Goal: Check status

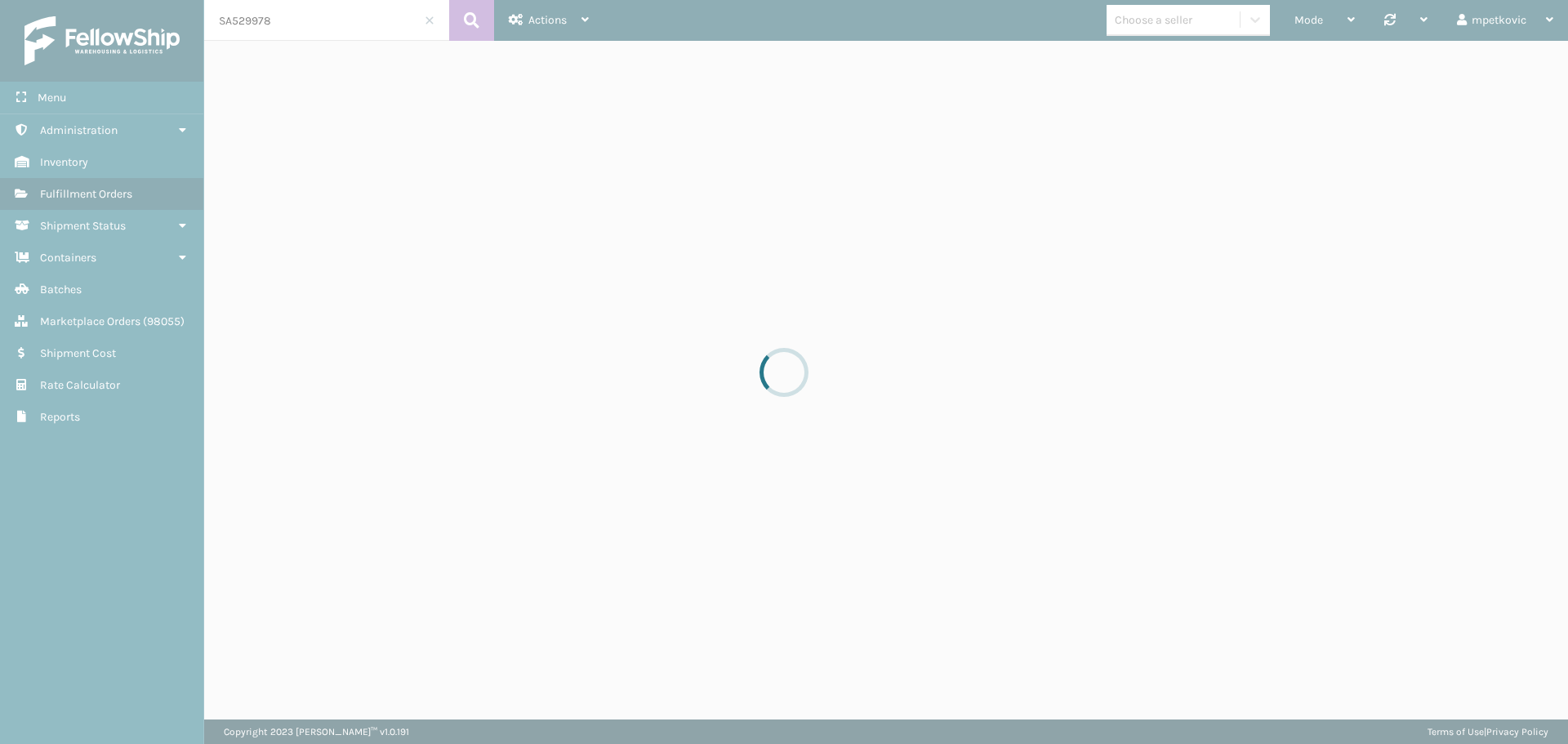
click at [296, 30] on div at bounding box center [784, 372] width 1568 height 744
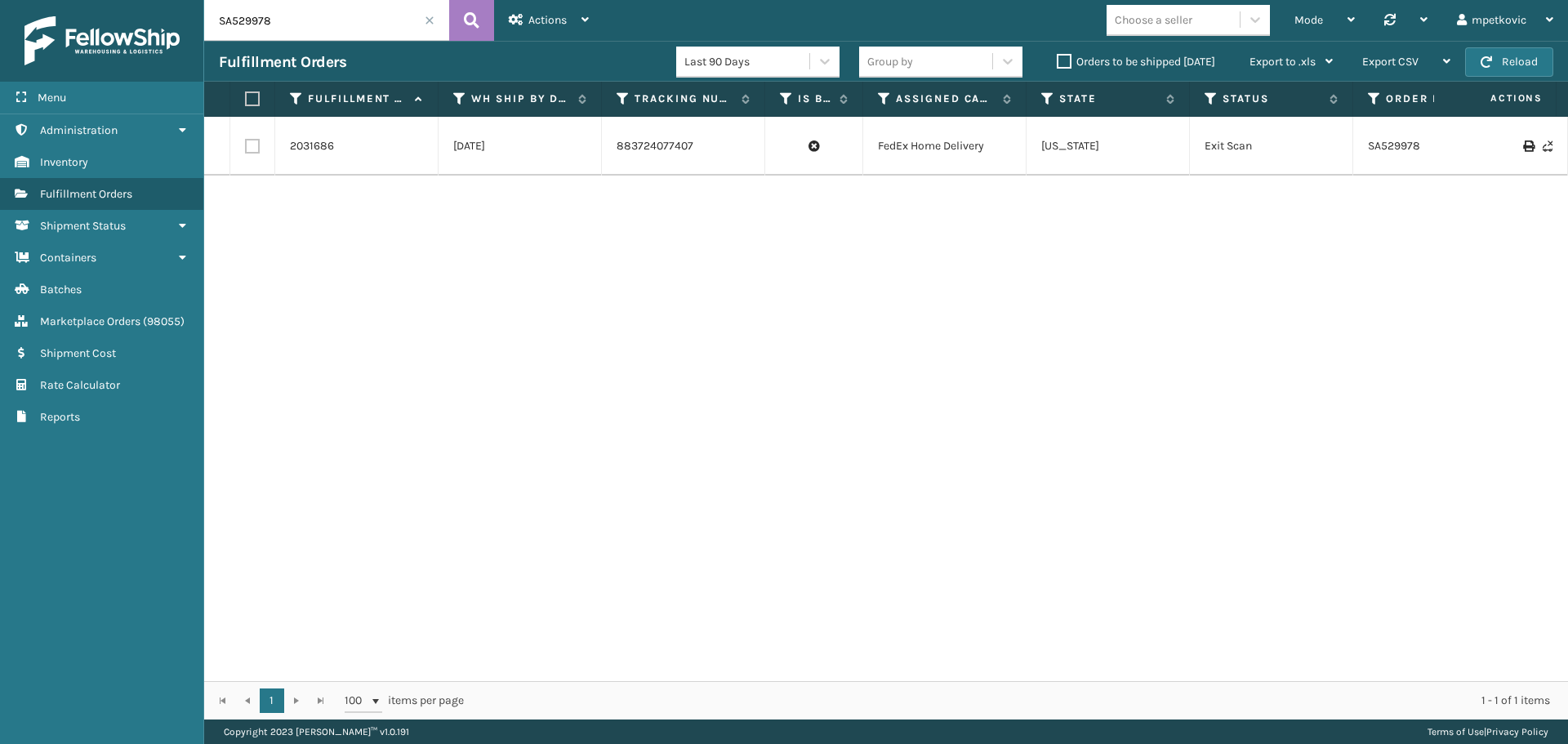
click at [318, 22] on input "SA529978" at bounding box center [327, 20] width 245 height 40
paste input "2125306"
type input "2125306"
click at [474, 16] on icon at bounding box center [471, 20] width 15 height 24
click at [322, 145] on link "2125306" at bounding box center [311, 146] width 43 height 16
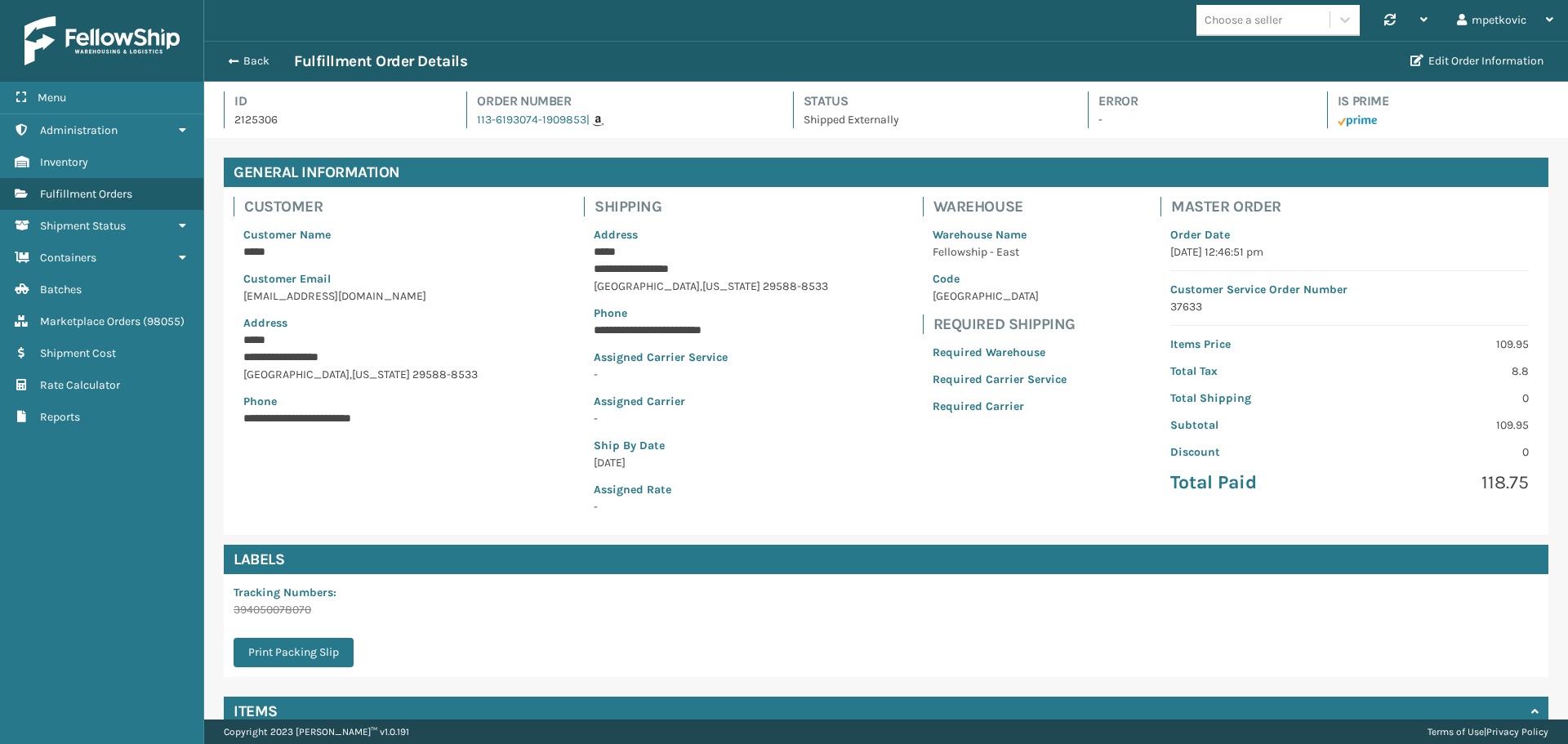
scroll to position [40, 1364]
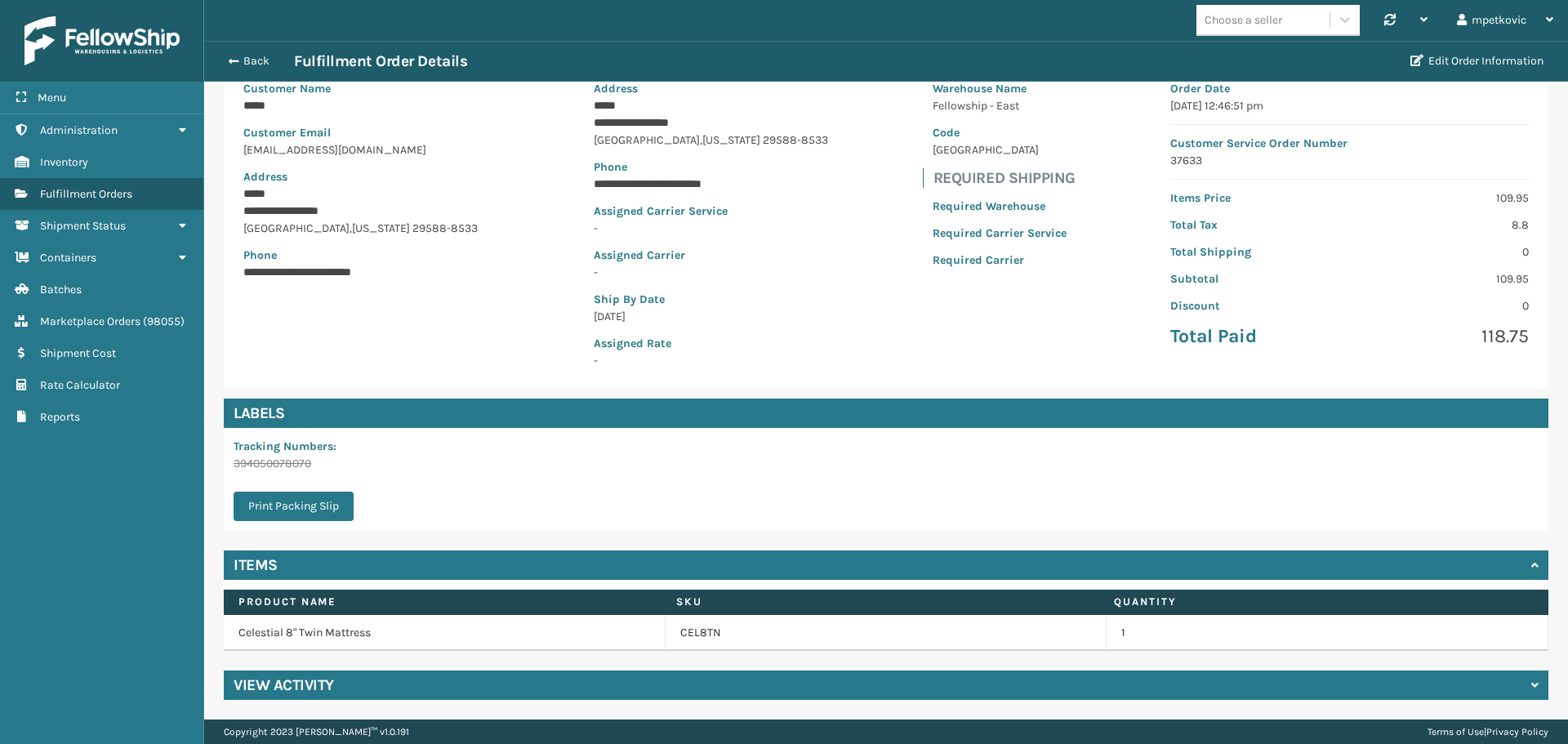
click at [392, 682] on div "View Activity" at bounding box center [886, 685] width 1324 height 30
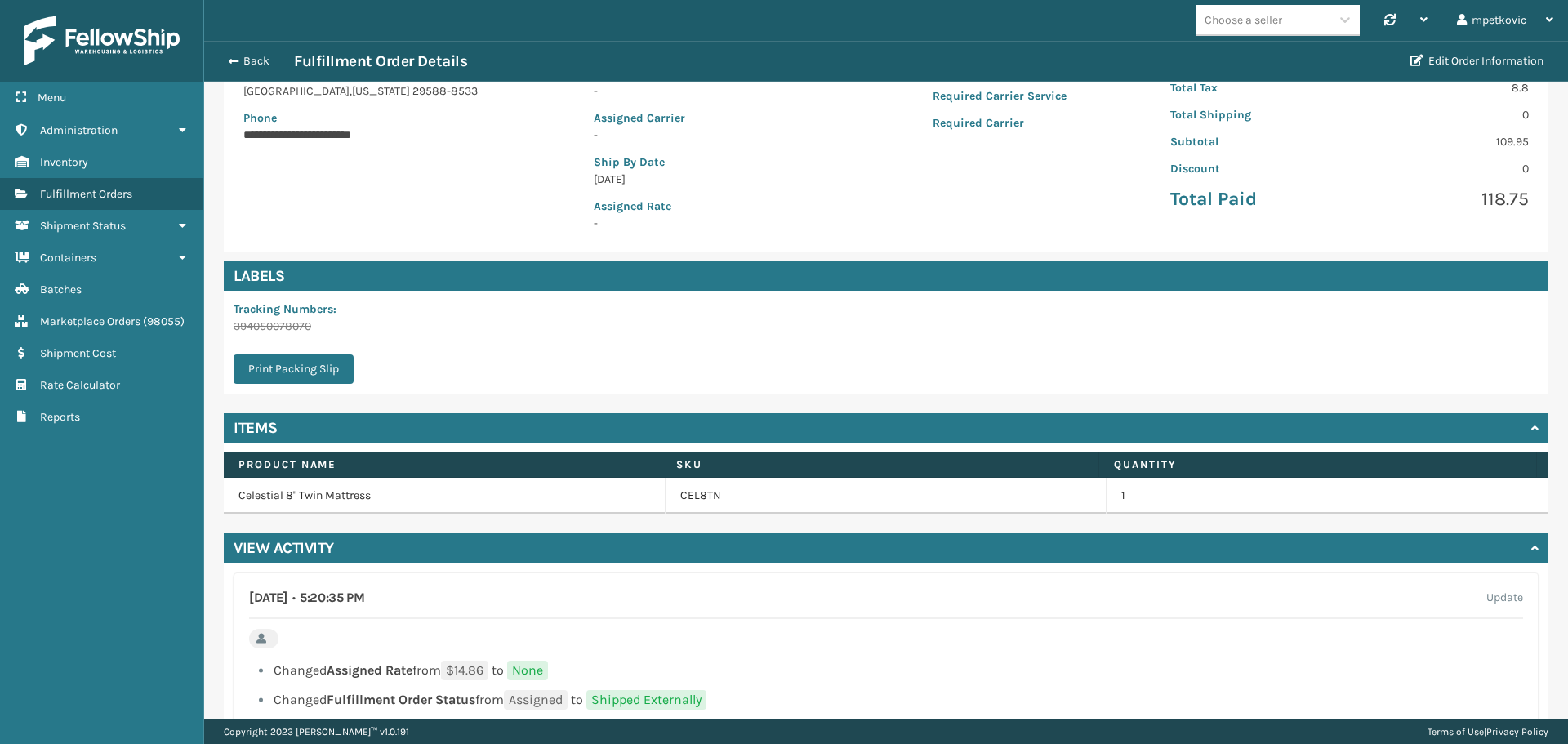
scroll to position [542, 0]
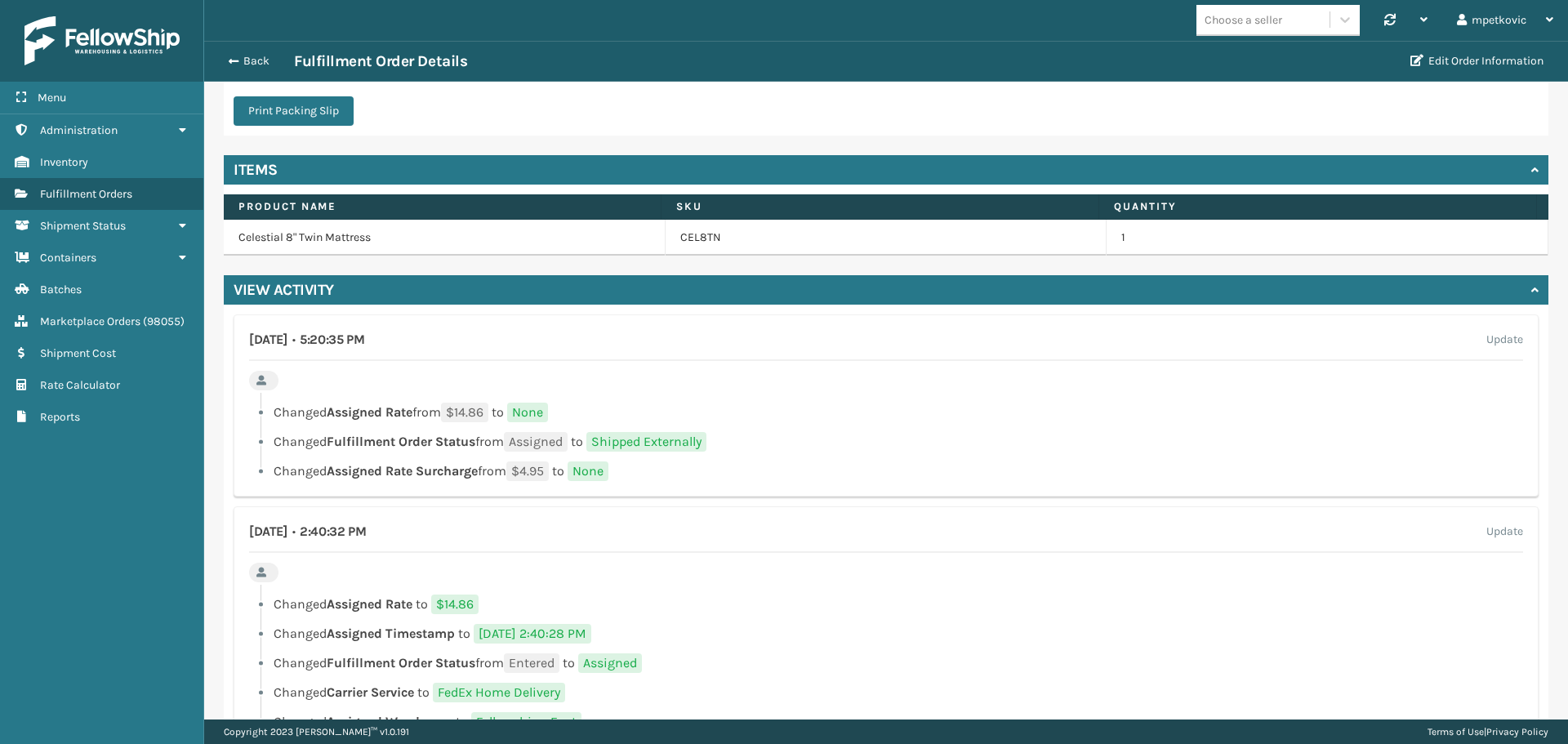
click at [624, 422] on ul "Changed Assigned Rate from $14.86 to None Changed Fulfillment Order Status from…" at bounding box center [886, 441] width 1274 height 78
click at [453, 383] on div "[DATE] • 5:20:35 PM Update Changed Assigned Rate from $14.86 to None Changed Fu…" at bounding box center [886, 405] width 1304 height 182
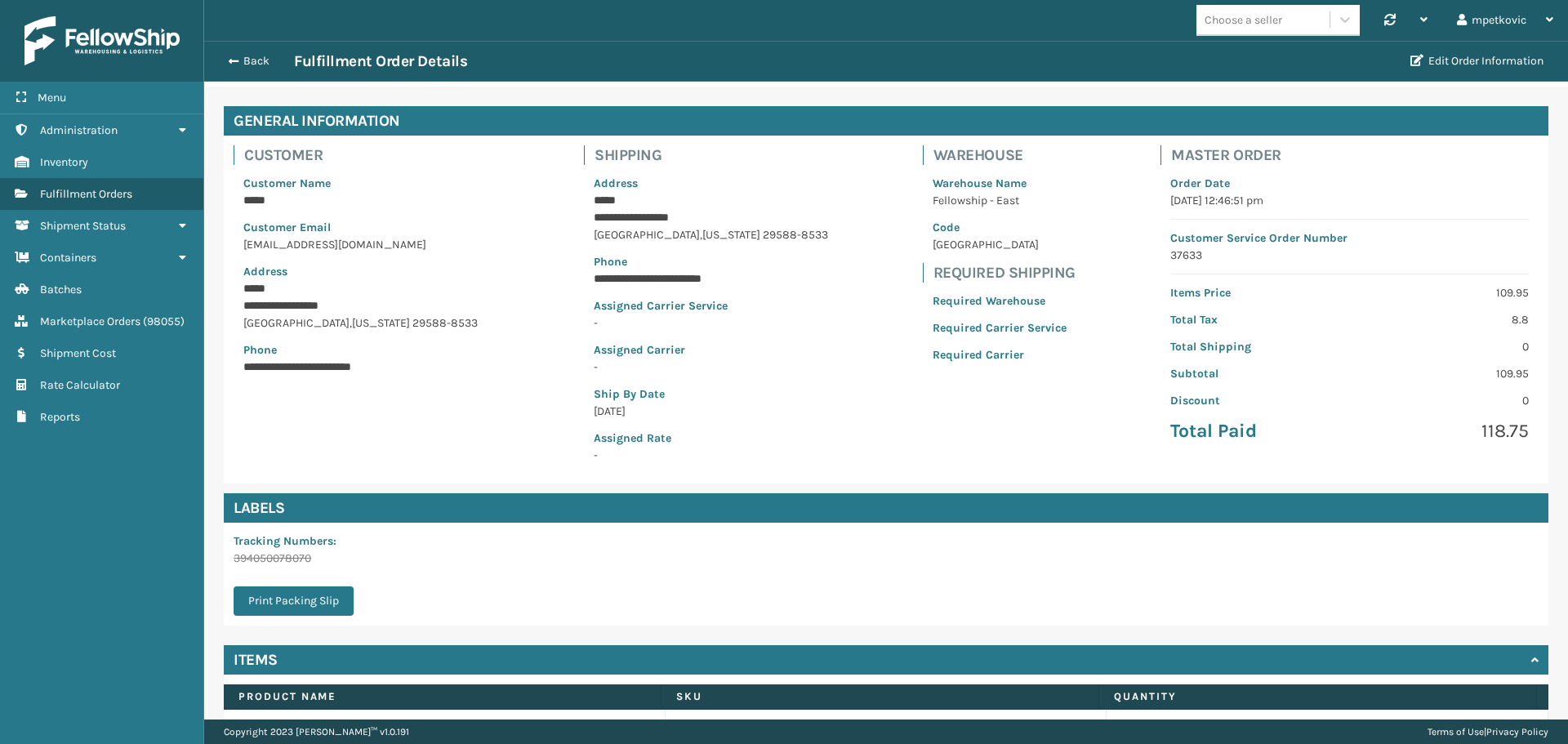
scroll to position [0, 0]
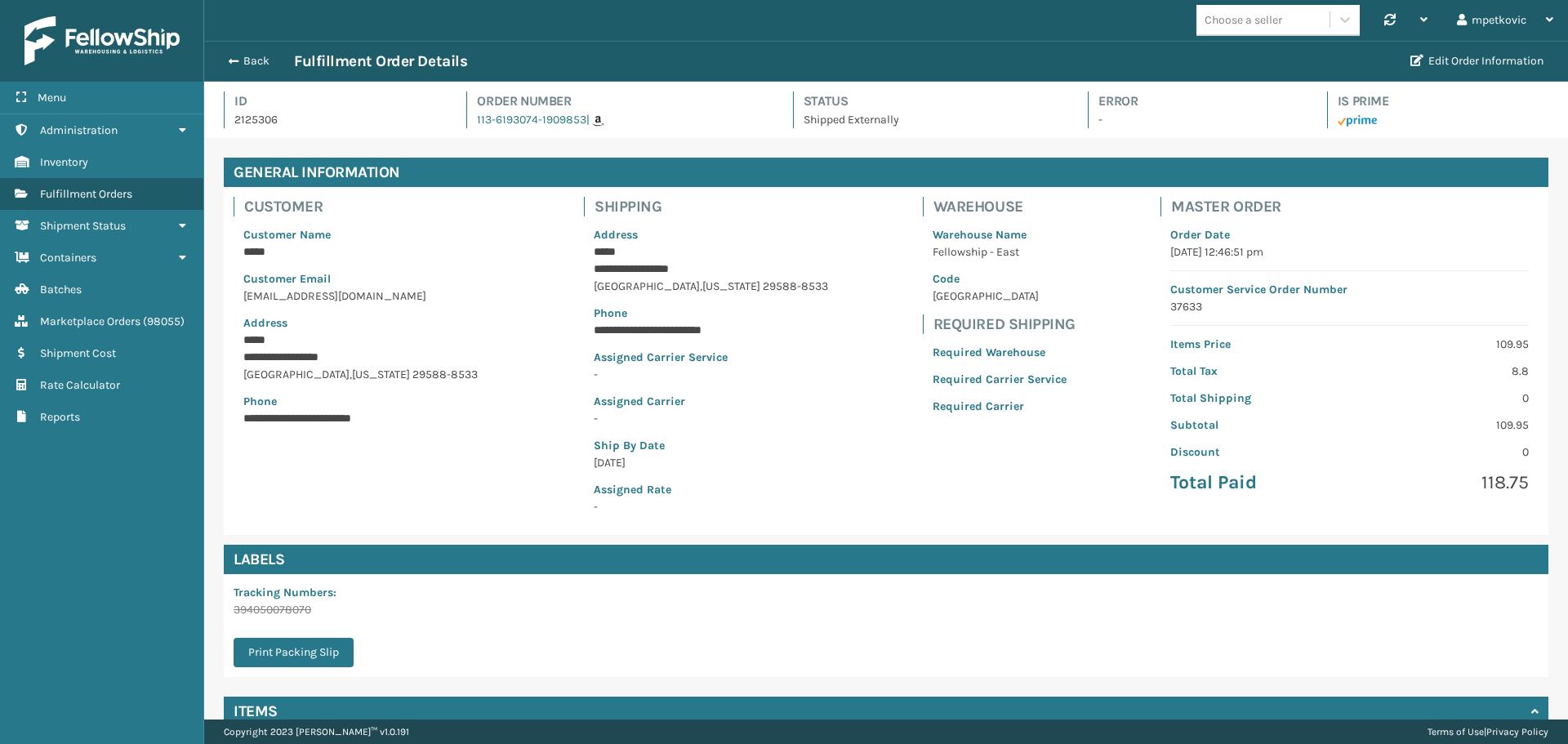
click at [426, 268] on div "**********" at bounding box center [367, 327] width 266 height 220
click at [257, 116] on p "2125306" at bounding box center [335, 119] width 202 height 17
copy p "2125306"
click at [529, 119] on link "113-6193074-1909853" at bounding box center [532, 119] width 110 height 13
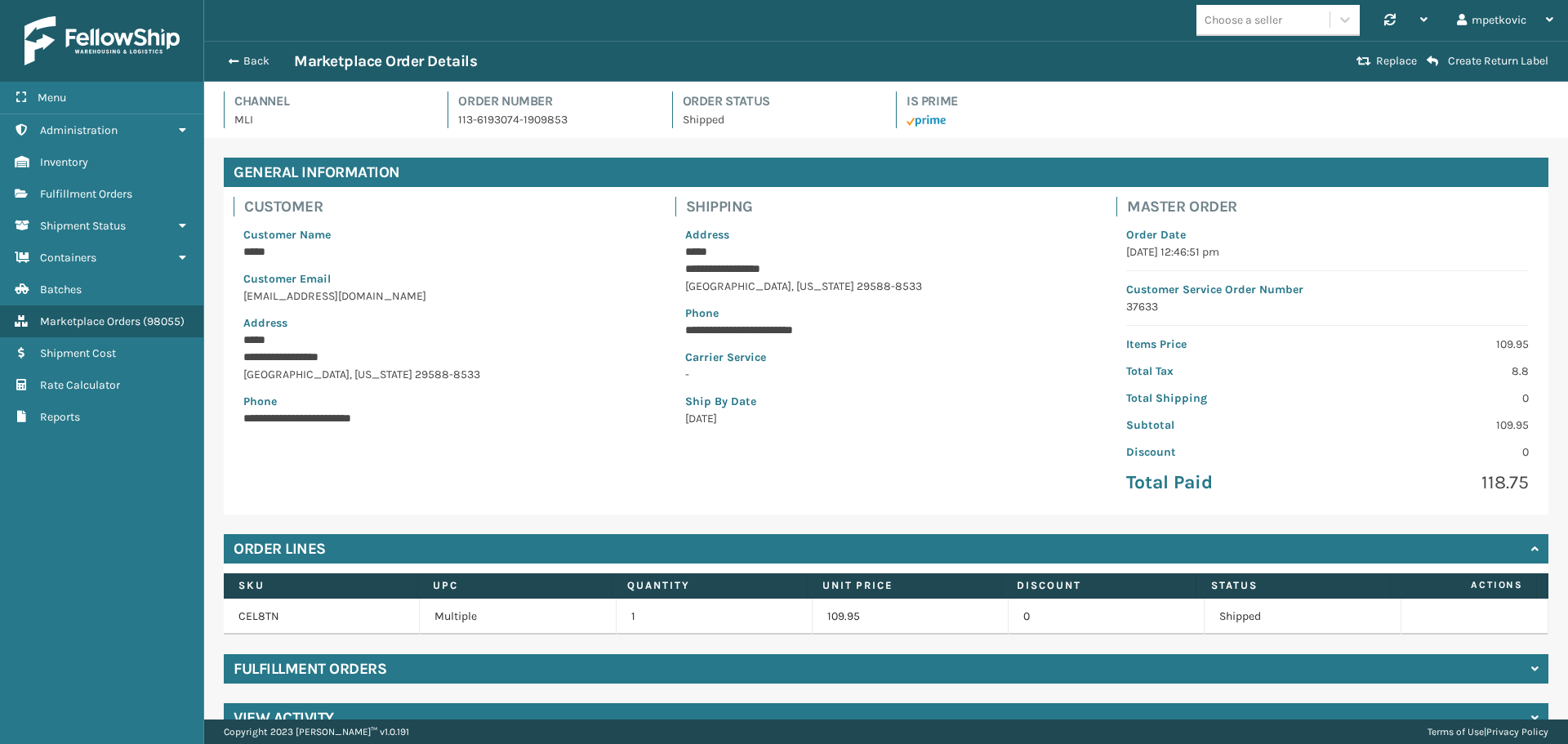
scroll to position [32, 0]
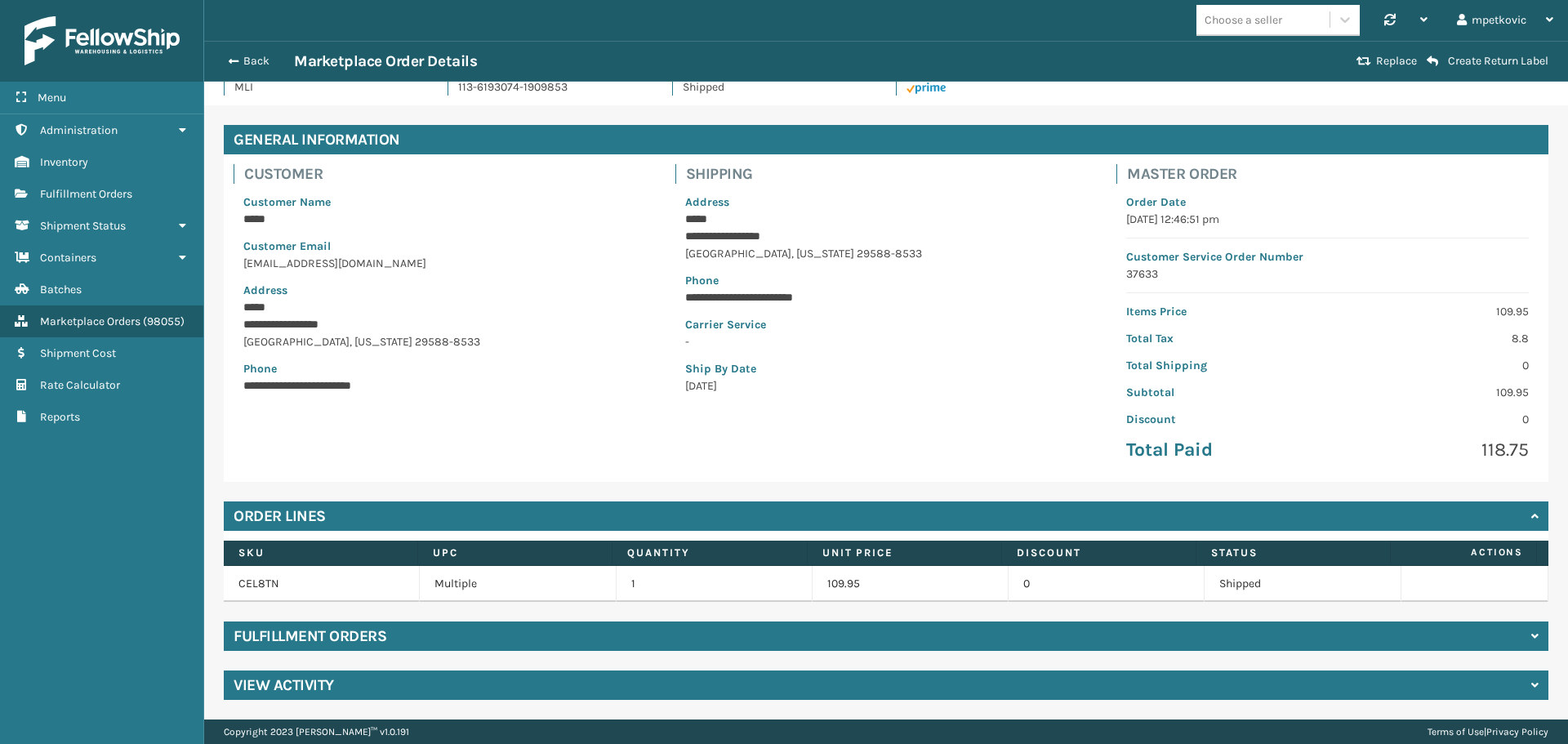
click at [470, 680] on div "View Activity" at bounding box center [886, 685] width 1324 height 30
click at [561, 381] on p "**********" at bounding box center [442, 385] width 399 height 17
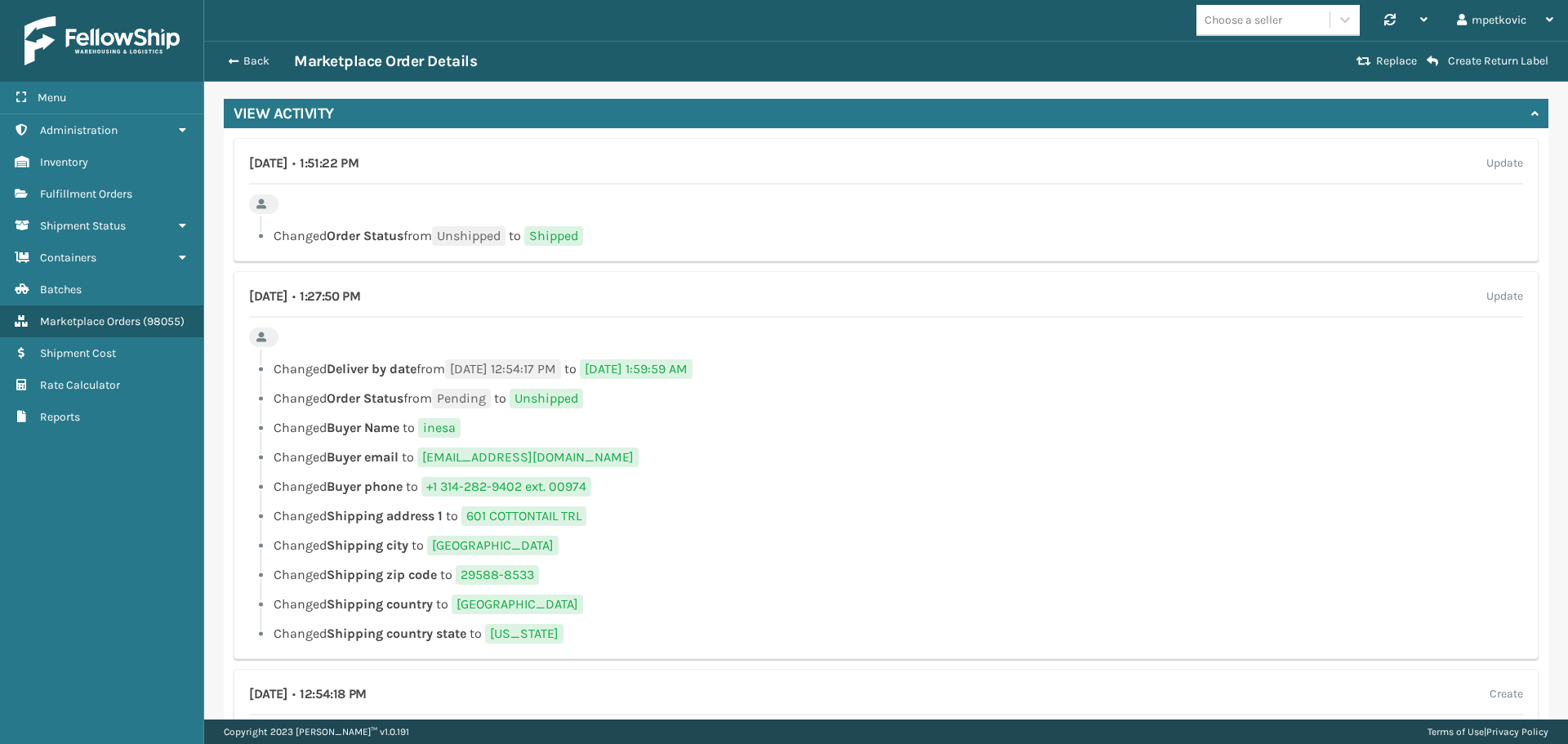
scroll to position [523, 0]
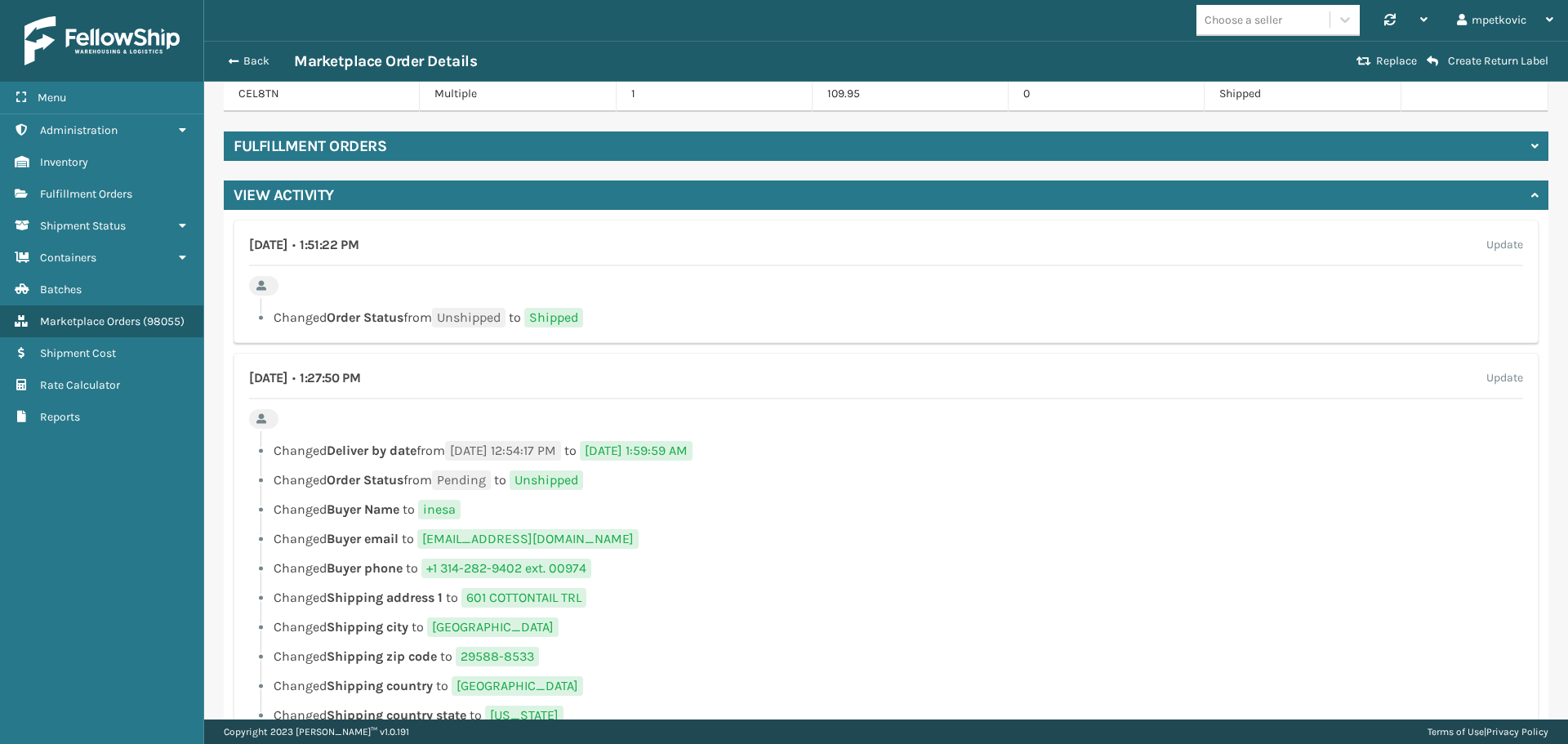
click at [1295, 454] on li "Changed Deliver by date from [DATE] 12:54:17 PM to [DATE] 1:59:59 AM" at bounding box center [886, 451] width 1274 height 20
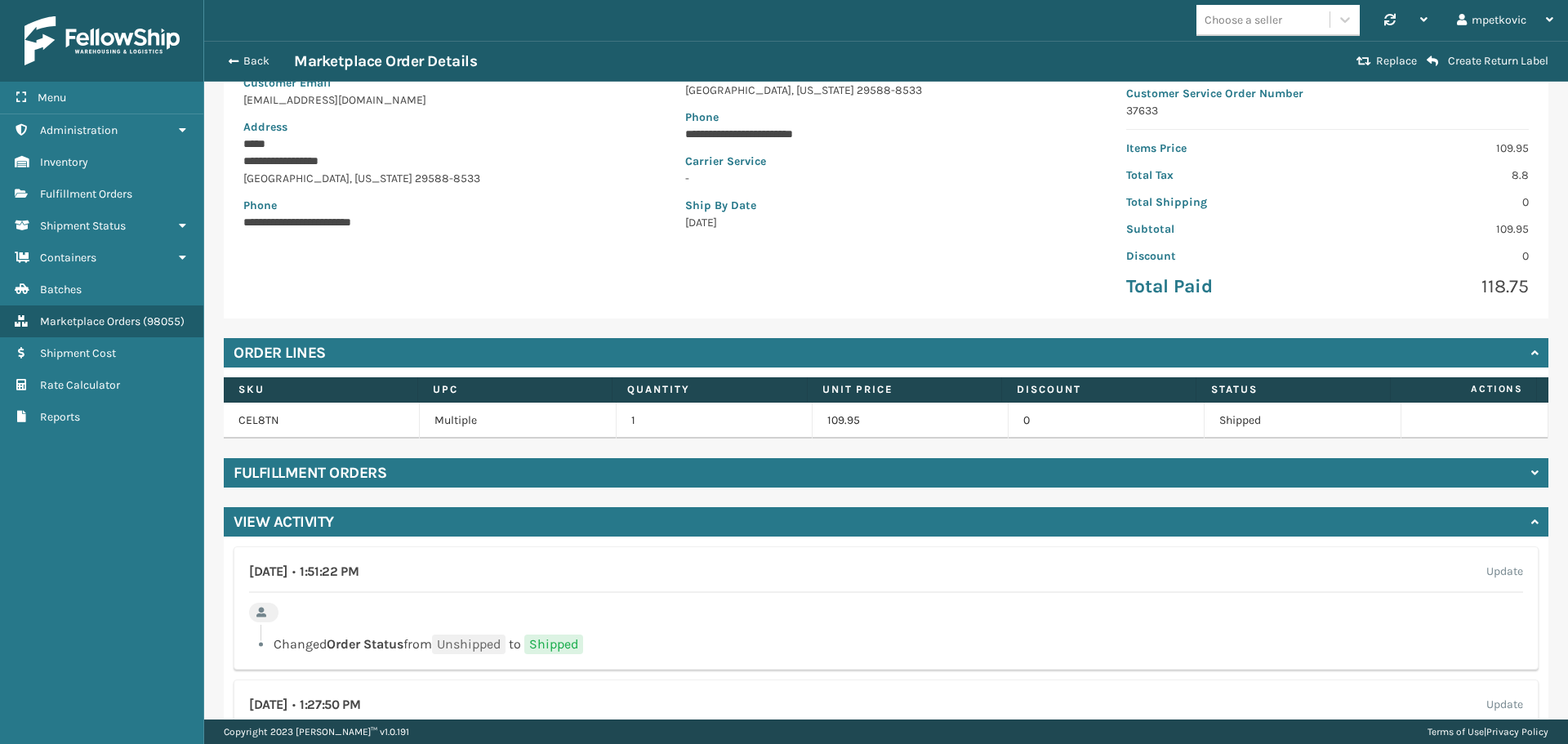
scroll to position [0, 0]
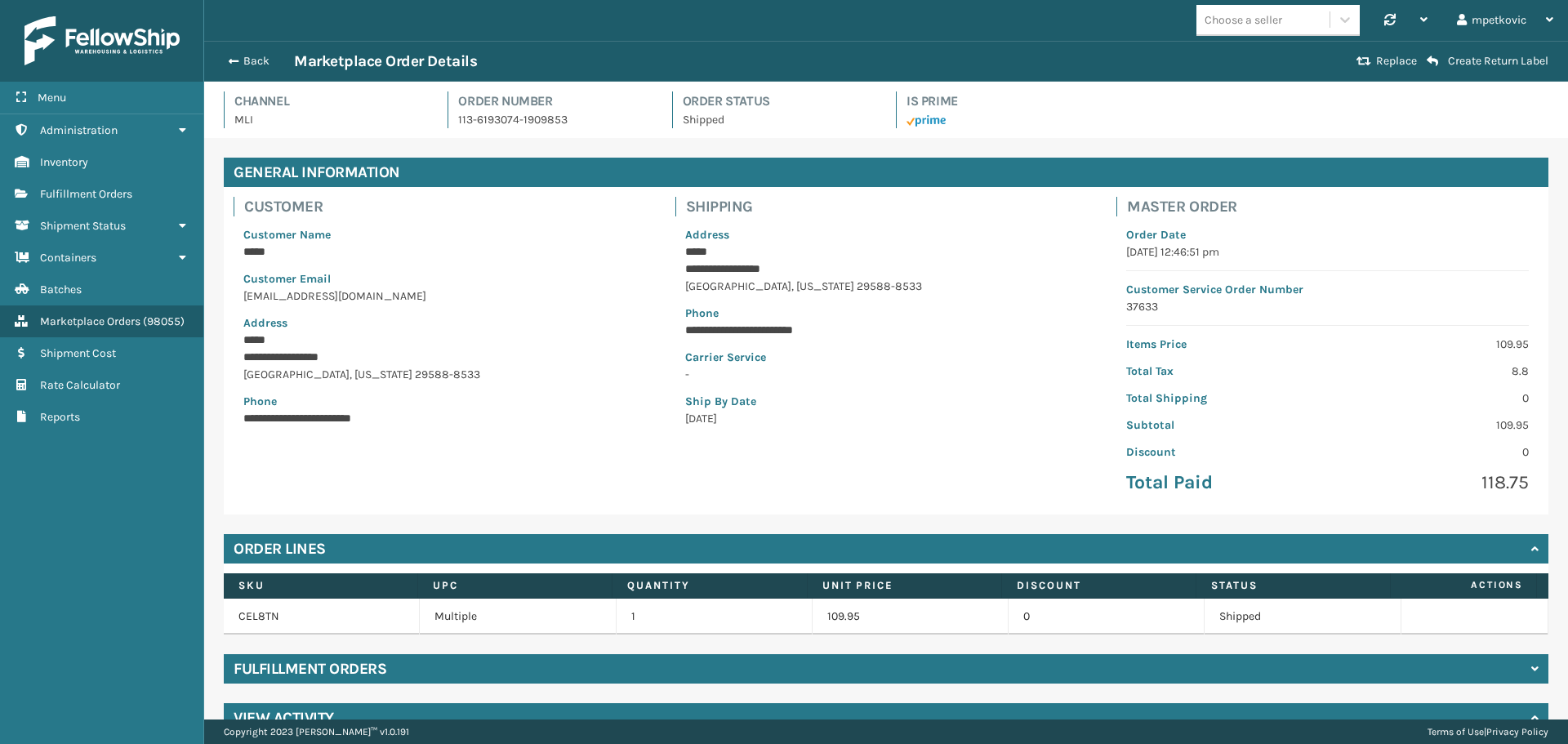
click at [638, 290] on p "[EMAIL_ADDRESS][DOMAIN_NAME]" at bounding box center [444, 295] width 402 height 17
click at [573, 208] on h4 "Customer" at bounding box center [449, 207] width 411 height 20
click at [524, 225] on div "**********" at bounding box center [444, 327] width 422 height 220
click at [623, 274] on p "Customer Email" at bounding box center [444, 278] width 402 height 17
click at [620, 237] on p "Customer Name" at bounding box center [444, 234] width 402 height 17
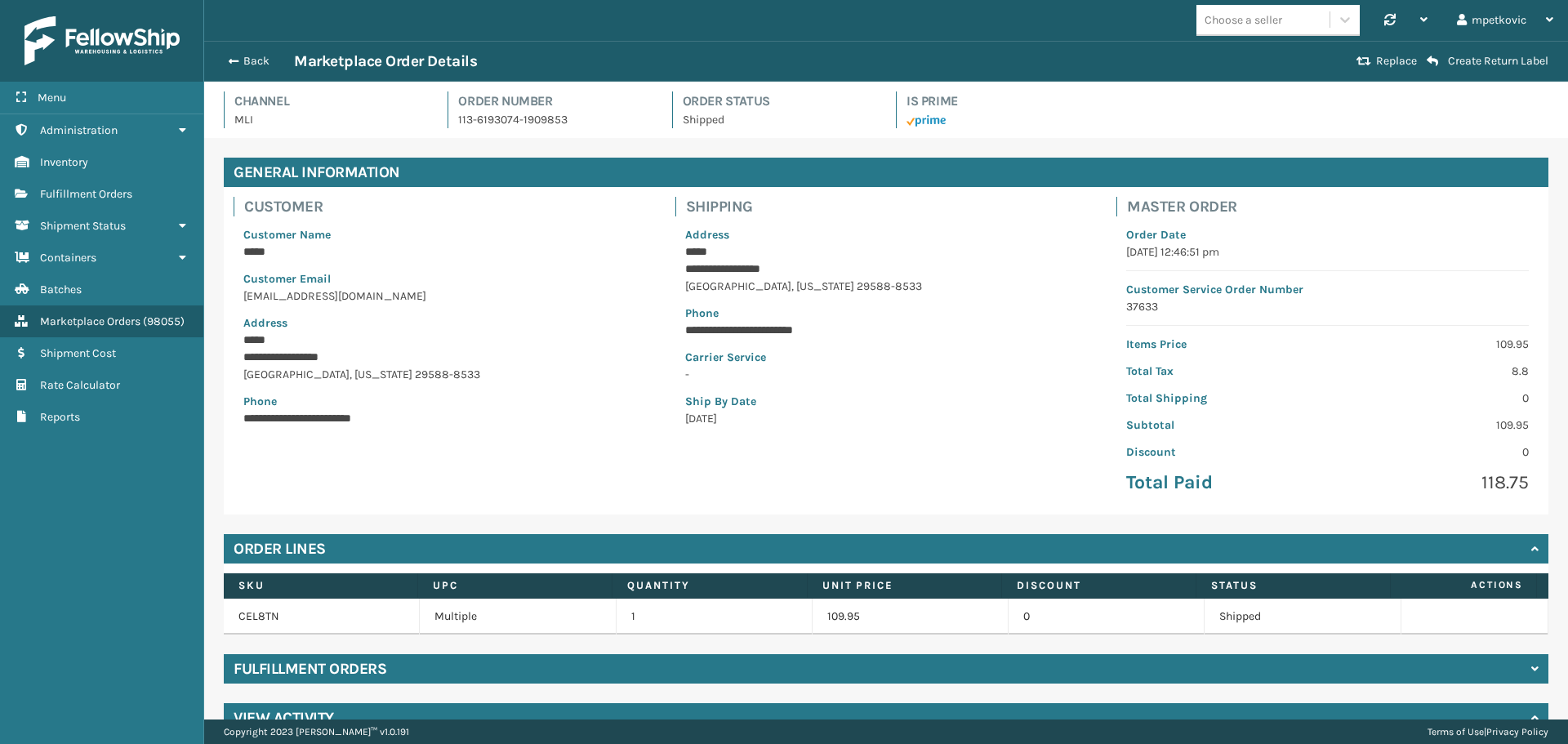
drag, startPoint x: 287, startPoint y: 133, endPoint x: 275, endPoint y: 125, distance: 14.4
click at [287, 132] on div "Channel MLI Order Number 113-6193074-1909853 Order Status Shipped Is Prime" at bounding box center [886, 115] width 1344 height 47
